Goal: Task Accomplishment & Management: Use online tool/utility

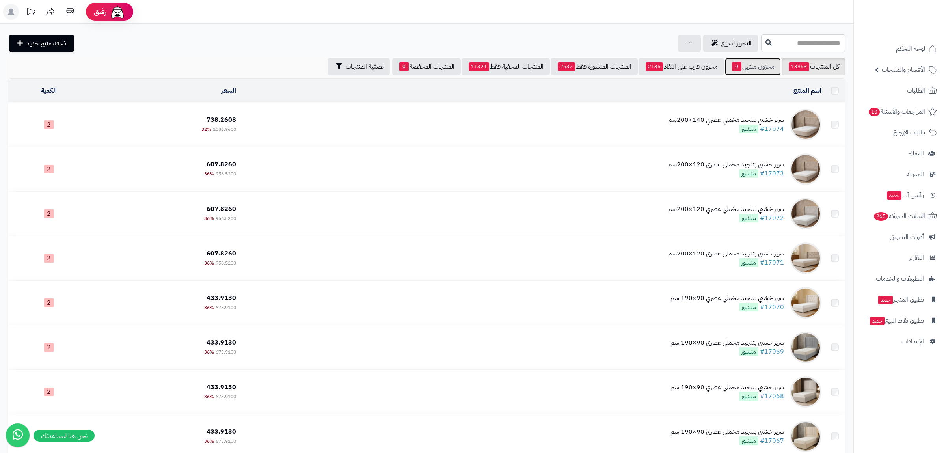
click at [747, 73] on link "مخزون منتهي 0" at bounding box center [753, 66] width 56 height 17
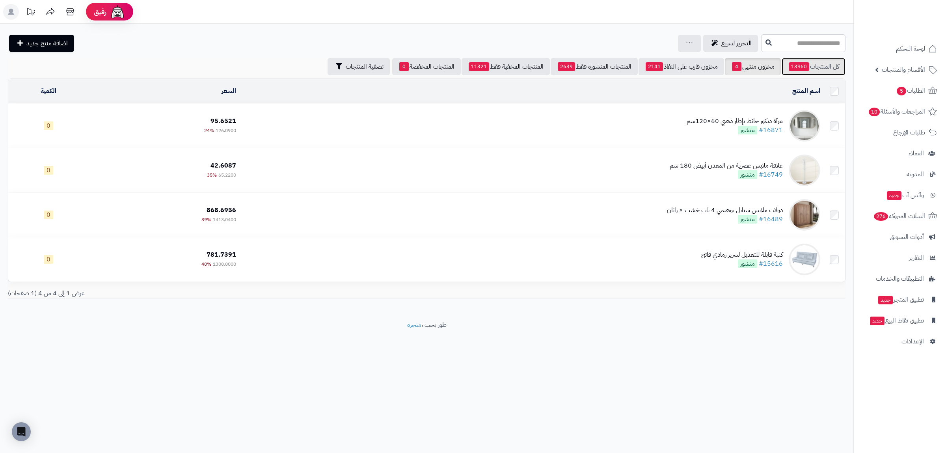
click at [824, 65] on link "كل المنتجات 13960" at bounding box center [814, 66] width 64 height 17
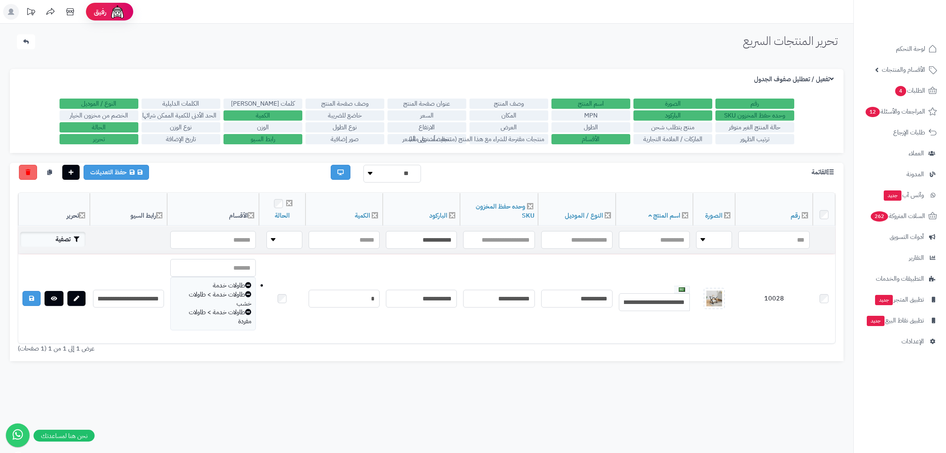
type input "**********"
click at [65, 238] on button "تصفية" at bounding box center [52, 239] width 65 height 15
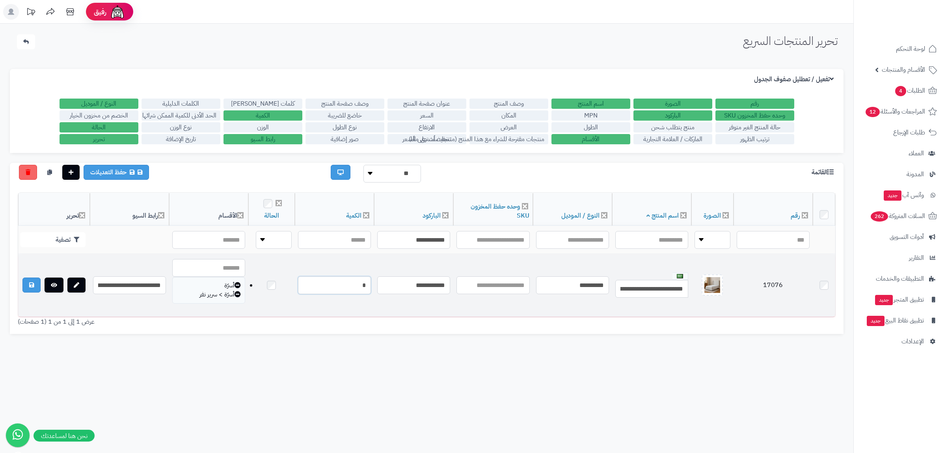
drag, startPoint x: 357, startPoint y: 286, endPoint x: 367, endPoint y: 286, distance: 10.3
click at [367, 286] on input "*" at bounding box center [334, 285] width 73 height 18
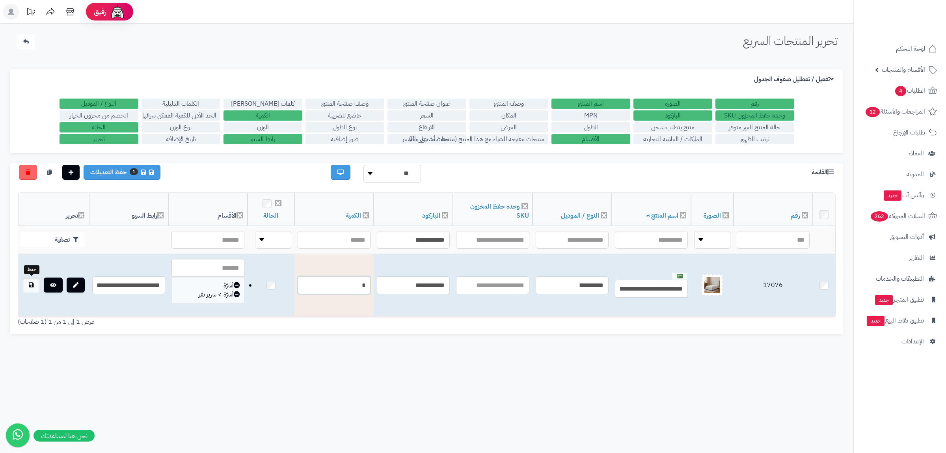
type input "*"
click at [27, 284] on link at bounding box center [30, 284] width 17 height 15
